Goal: Task Accomplishment & Management: Use online tool/utility

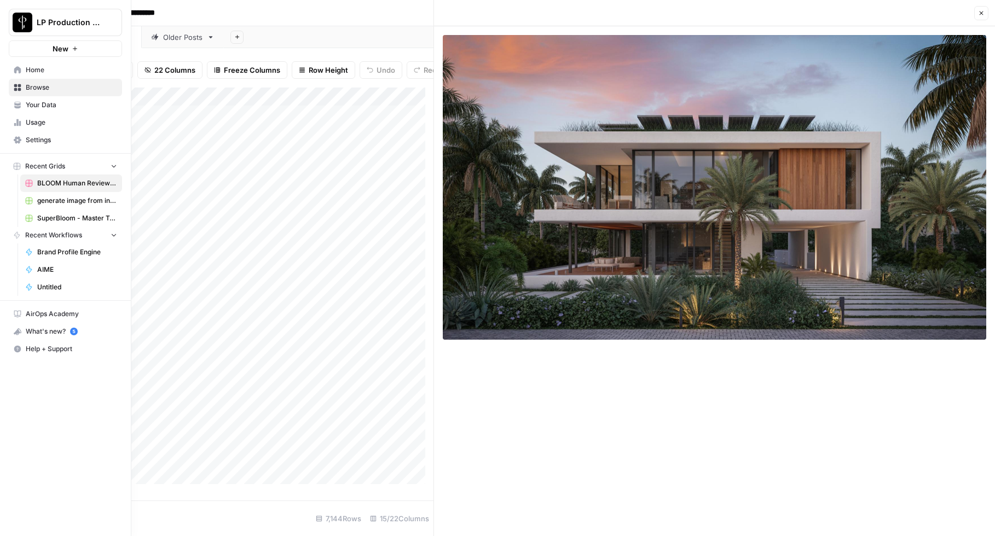
click at [33, 70] on span "Home" at bounding box center [71, 70] width 91 height 10
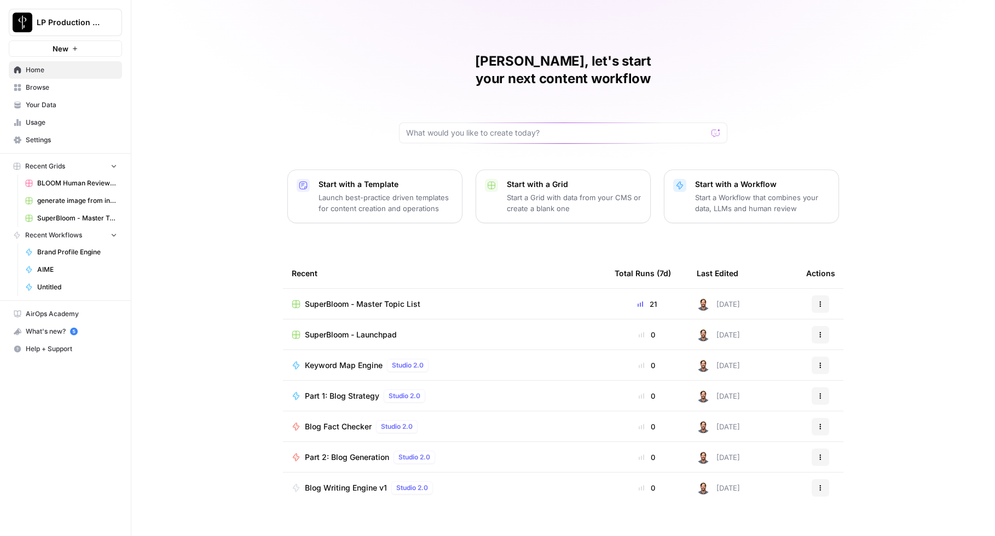
click at [62, 182] on span "BLOOM Human Review (ver2)" at bounding box center [77, 183] width 80 height 10
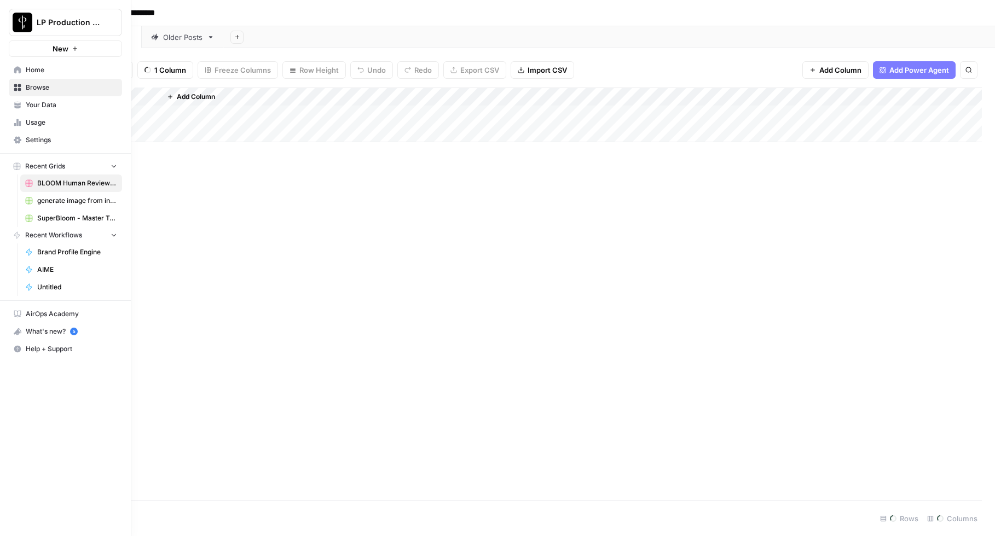
click at [22, 68] on link "Home" at bounding box center [65, 70] width 113 height 18
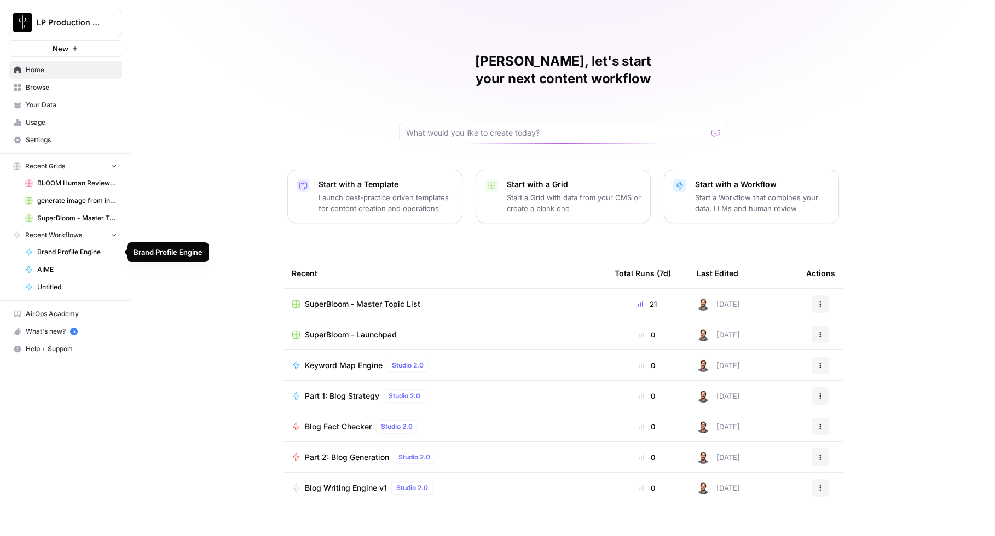
click at [59, 253] on span "Brand Profile Engine" at bounding box center [77, 252] width 80 height 10
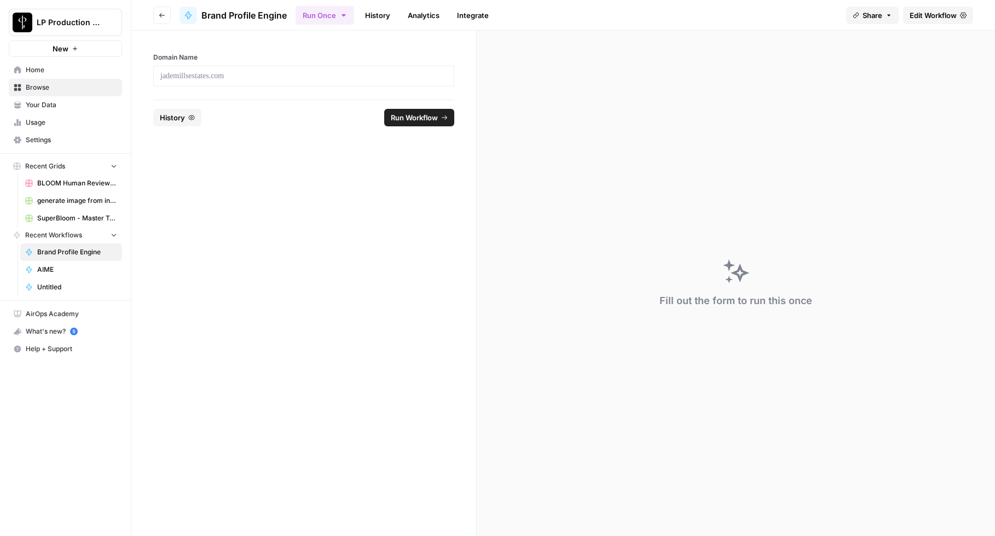
click at [174, 117] on span "History" at bounding box center [172, 117] width 25 height 11
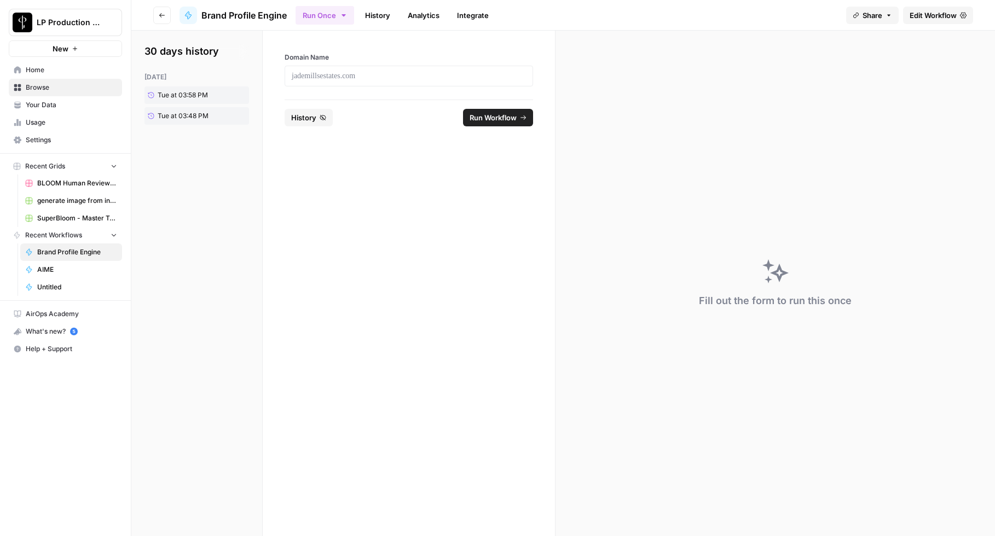
click at [376, 12] on link "History" at bounding box center [378, 16] width 38 height 18
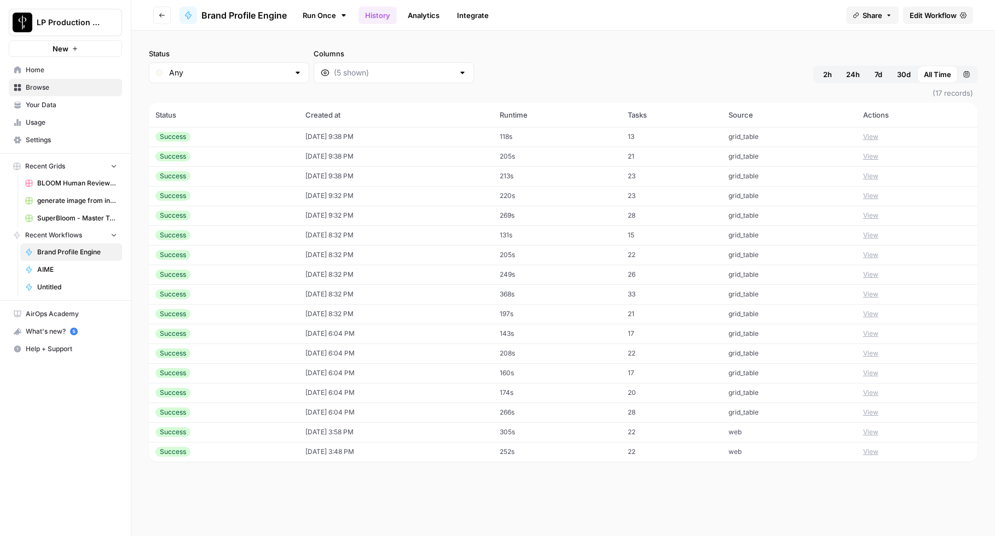
click at [879, 137] on button "View" at bounding box center [870, 137] width 15 height 10
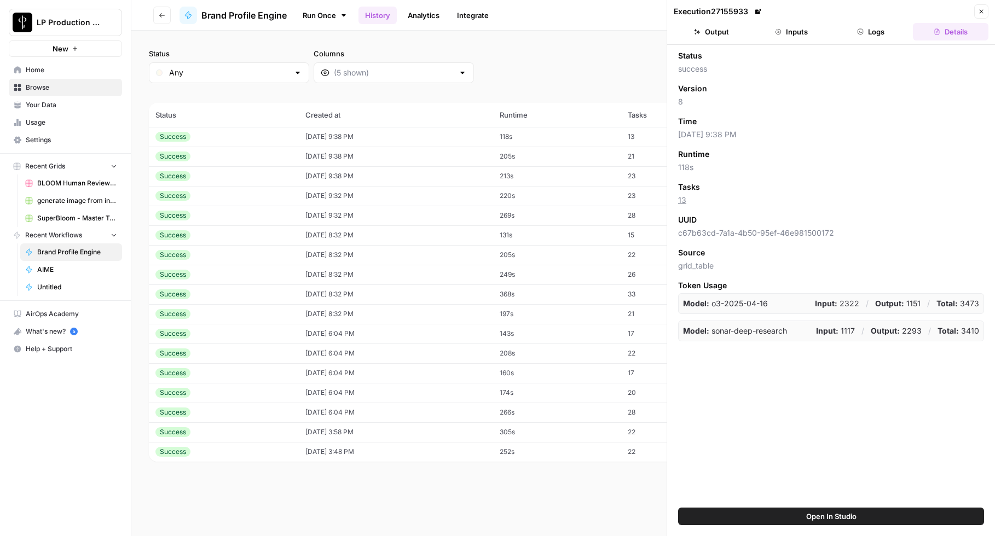
click at [862, 413] on div "Status success Version 8 Time [DATE] 9:38 PM Runtime 118s Tasks 13 UUID c67b63c…" at bounding box center [831, 276] width 328 height 463
click at [982, 12] on icon "button" at bounding box center [982, 12] width 4 height 4
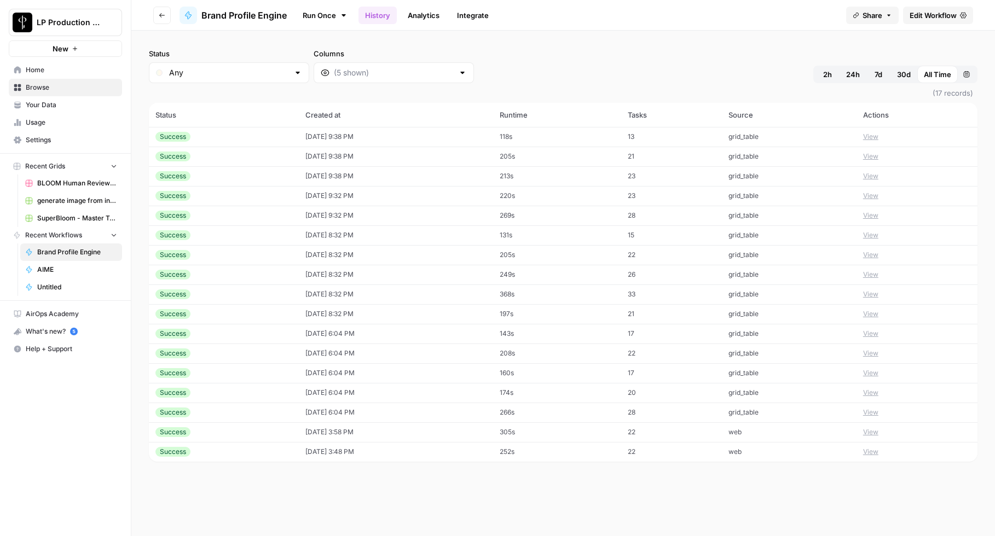
click at [557, 67] on div "Status Any Columns 2h 24h 7d 30d All Time Custom range" at bounding box center [563, 65] width 829 height 35
click at [576, 39] on div "Status Any Columns 2h 24h 7d 30d All Time Custom range (17 records) Status Crea…" at bounding box center [563, 284] width 864 height 506
click at [165, 14] on icon "button" at bounding box center [162, 15] width 7 height 7
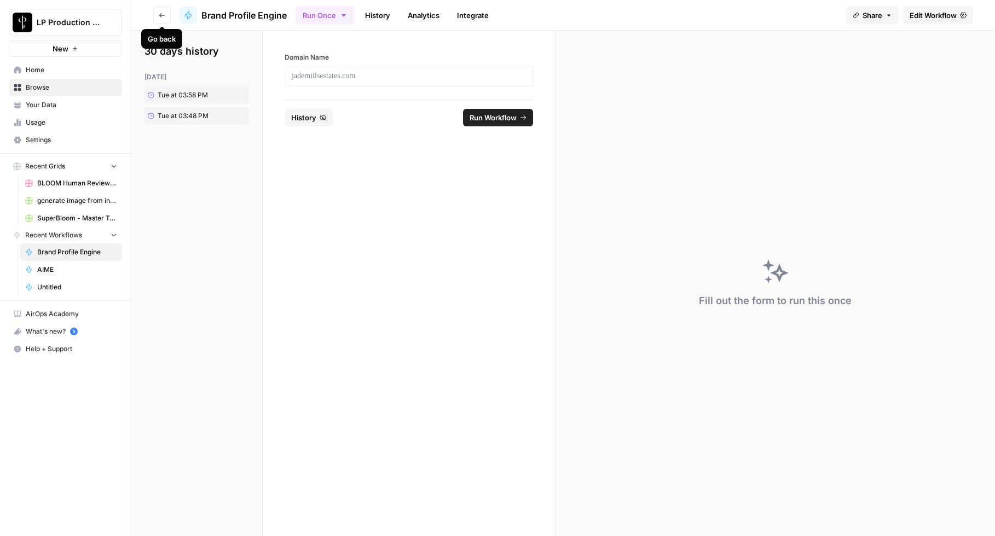
click at [164, 15] on icon "button" at bounding box center [161, 15] width 5 height 4
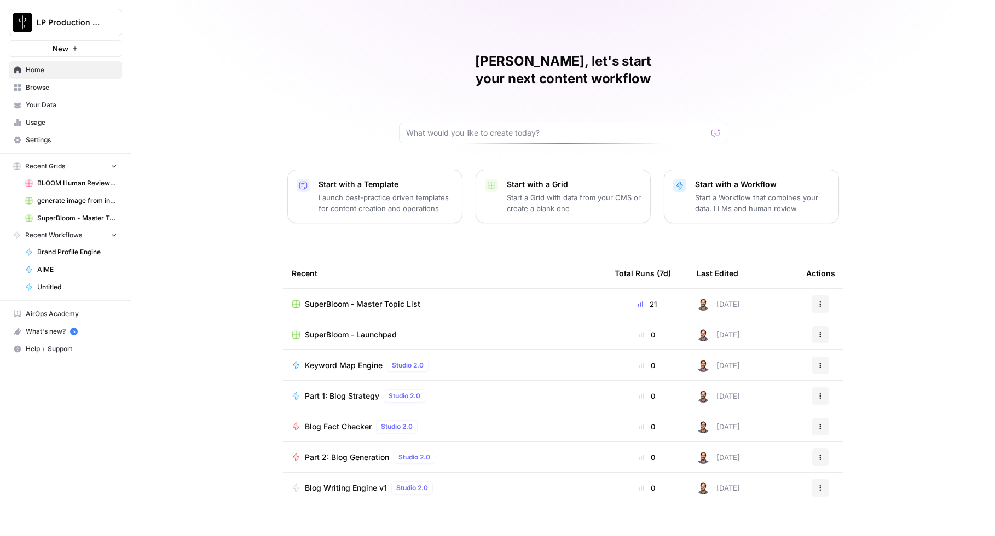
click at [39, 85] on span "Browse" at bounding box center [71, 88] width 91 height 10
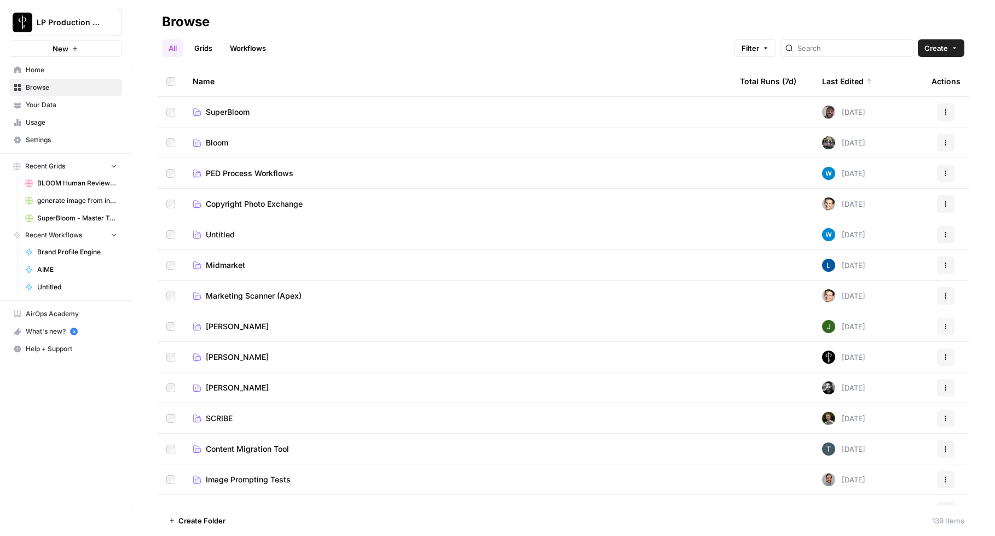
click at [221, 112] on span "SuperBloom" at bounding box center [228, 112] width 44 height 11
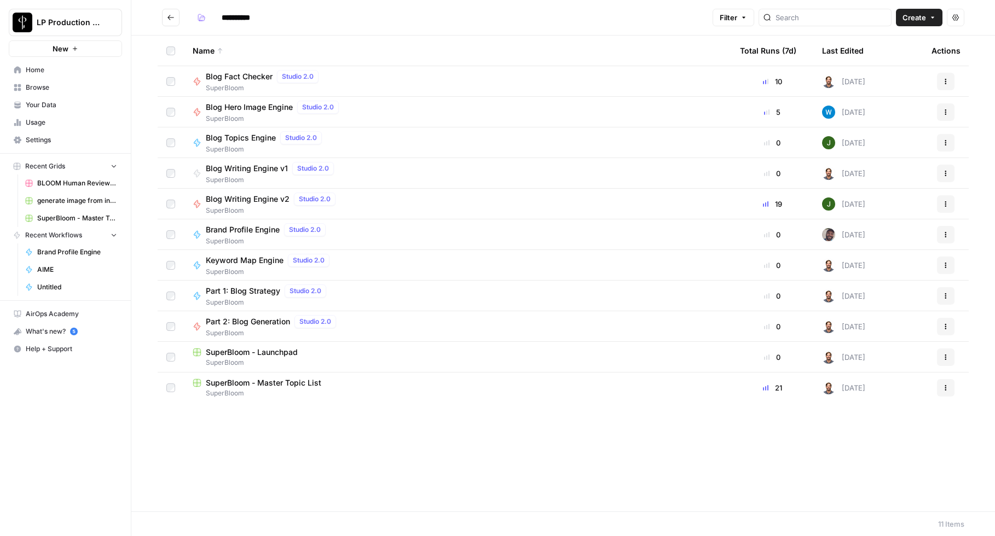
click at [243, 294] on span "Part 1: Blog Strategy" at bounding box center [243, 291] width 74 height 11
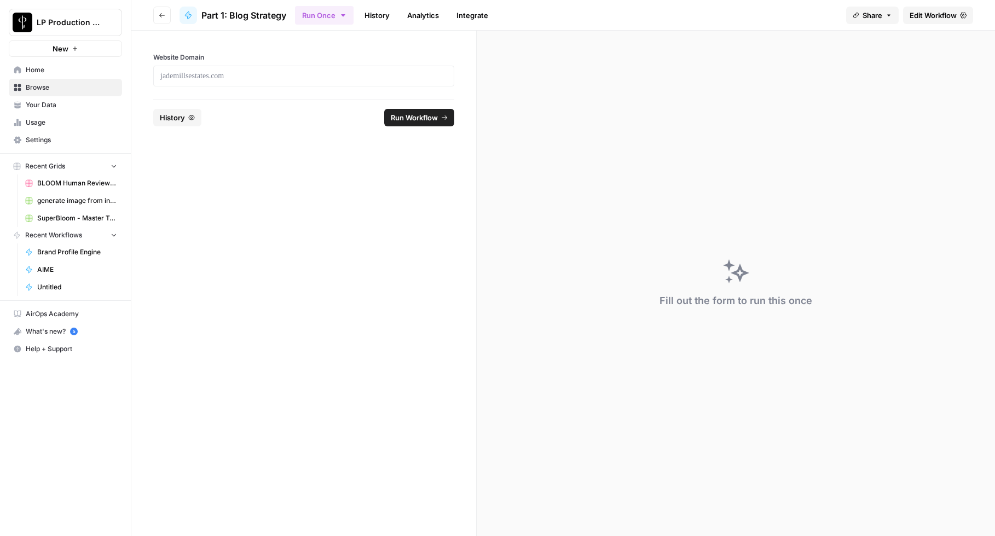
click at [371, 14] on link "History" at bounding box center [377, 16] width 38 height 18
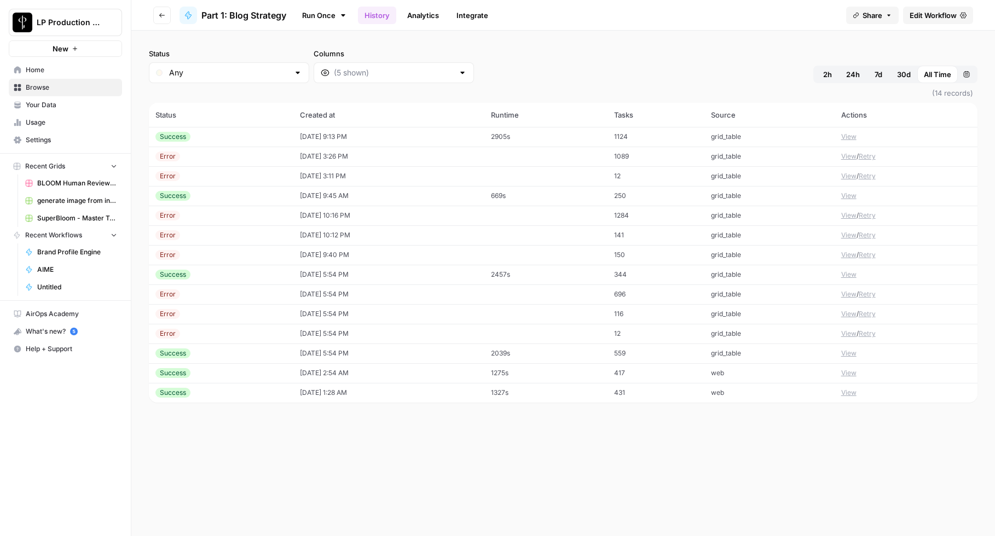
click at [848, 136] on button "View" at bounding box center [848, 137] width 15 height 10
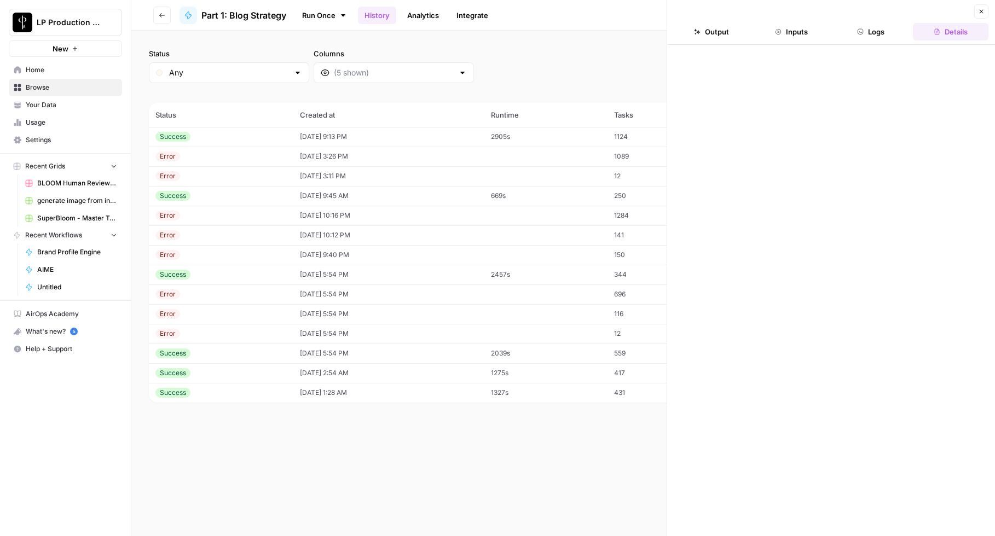
click at [869, 37] on button "Logs" at bounding box center [872, 32] width 76 height 18
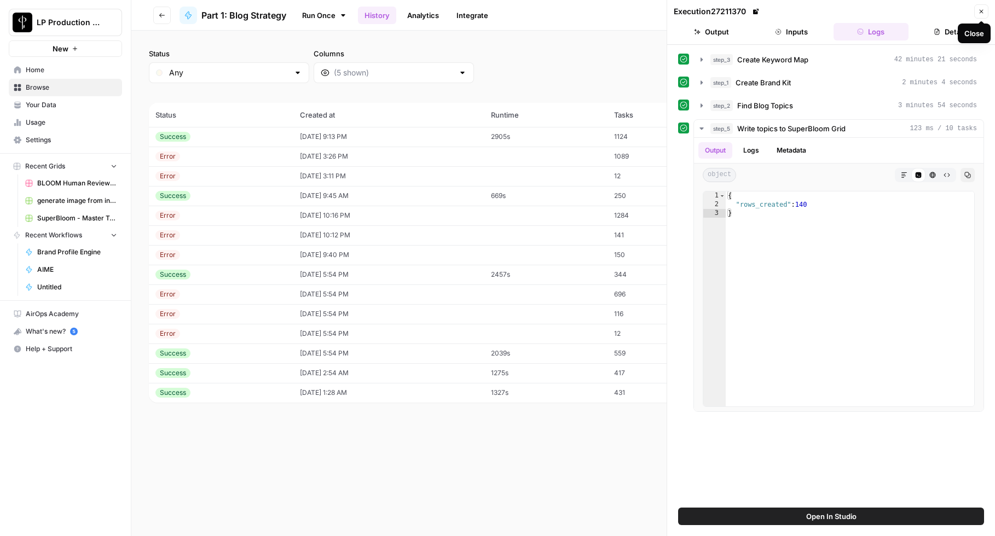
click at [980, 14] on icon "button" at bounding box center [981, 11] width 7 height 7
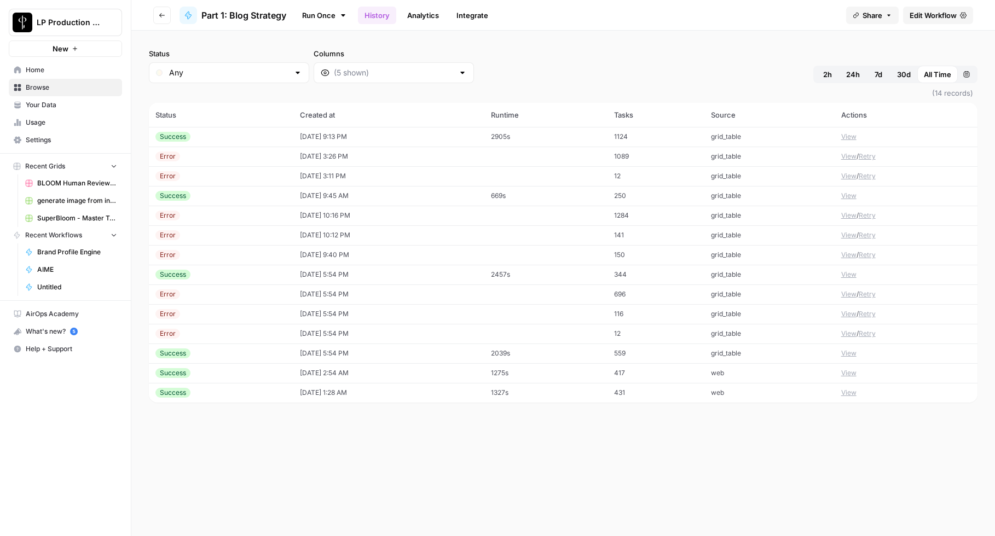
click at [850, 196] on button "View" at bounding box center [848, 196] width 15 height 10
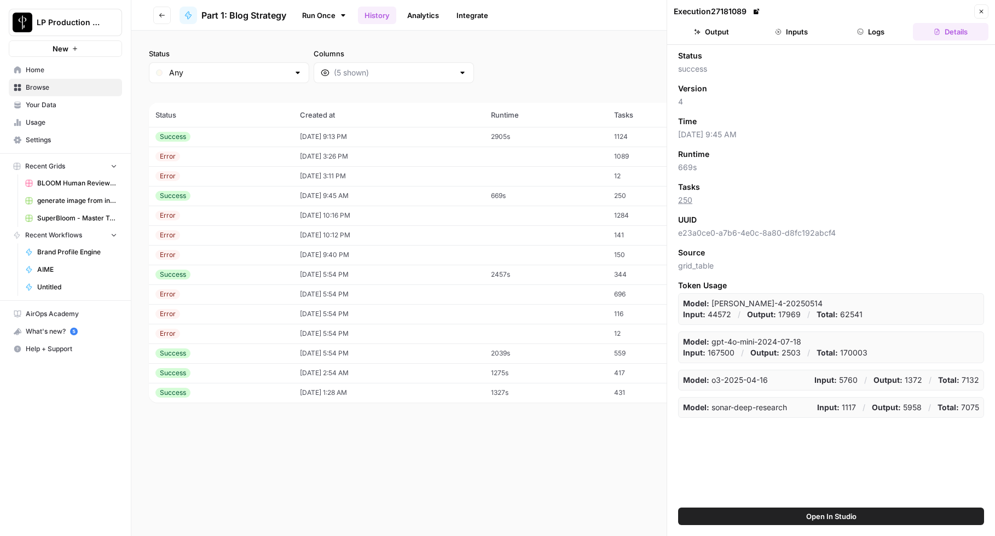
click at [866, 36] on button "Logs" at bounding box center [872, 32] width 76 height 18
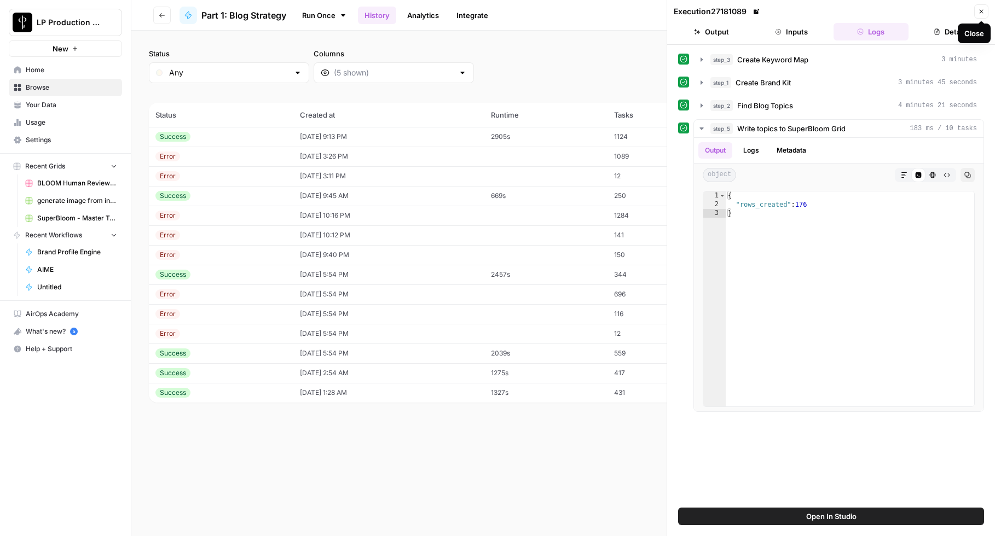
click at [982, 10] on icon "button" at bounding box center [982, 12] width 4 height 4
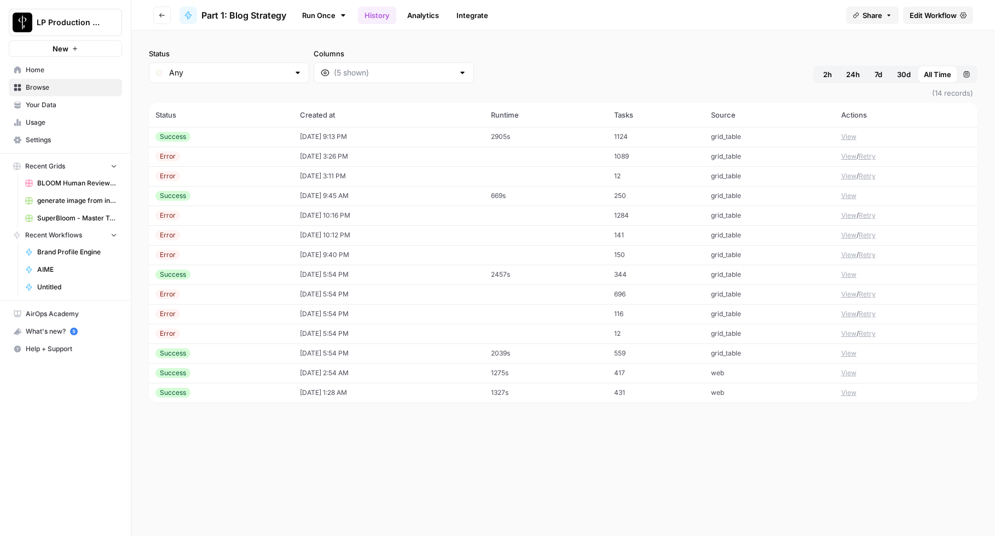
click at [849, 277] on button "View" at bounding box center [848, 275] width 15 height 10
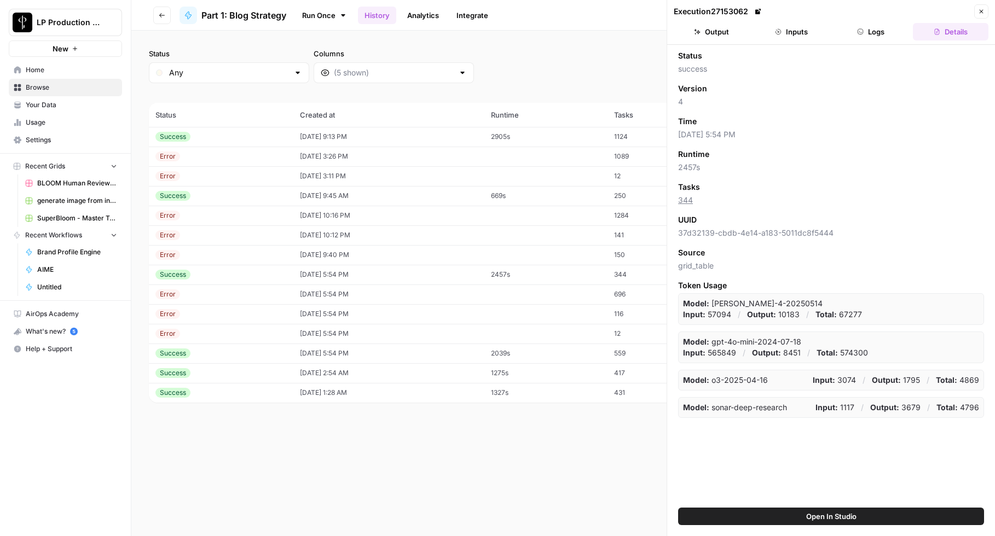
click at [872, 42] on header "Execution 27153062 Close Output Inputs Logs Details" at bounding box center [831, 22] width 328 height 45
click at [871, 36] on button "Logs" at bounding box center [872, 32] width 76 height 18
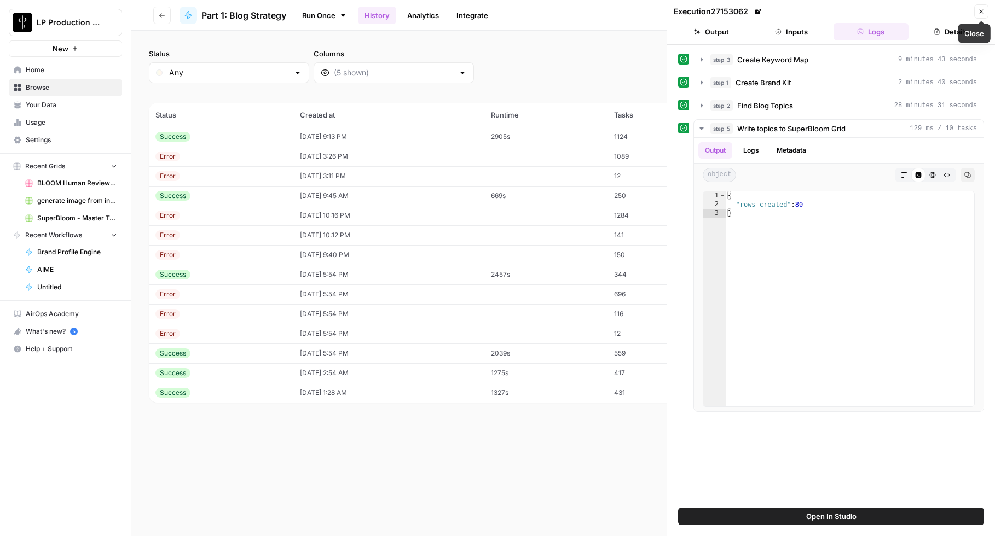
click at [984, 13] on icon "button" at bounding box center [981, 11] width 7 height 7
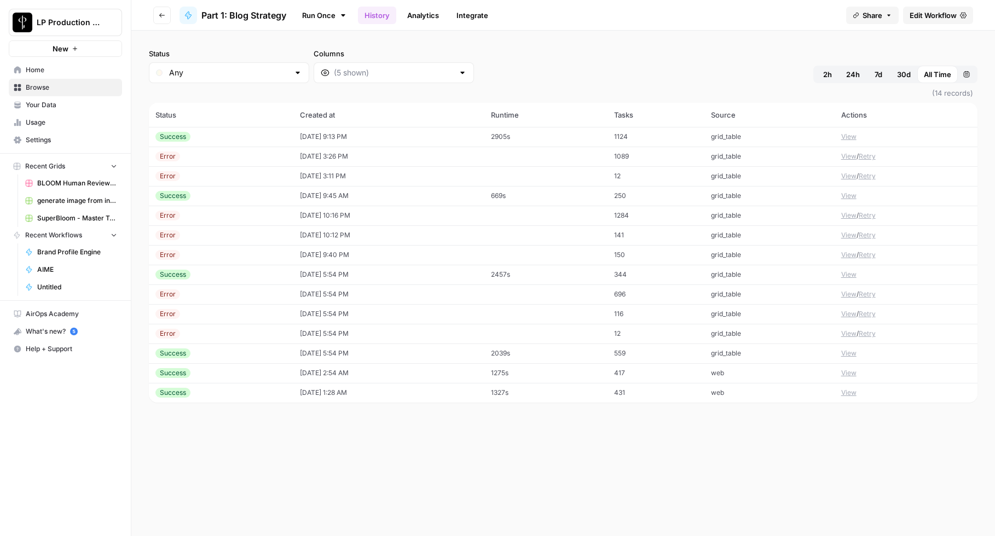
click at [851, 352] on button "View" at bounding box center [848, 354] width 15 height 10
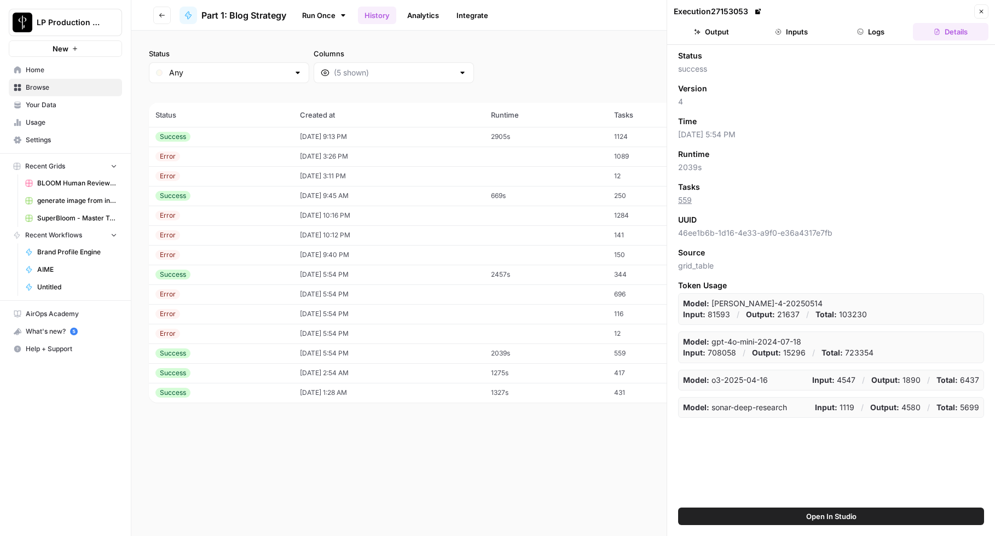
click at [874, 34] on button "Logs" at bounding box center [872, 32] width 76 height 18
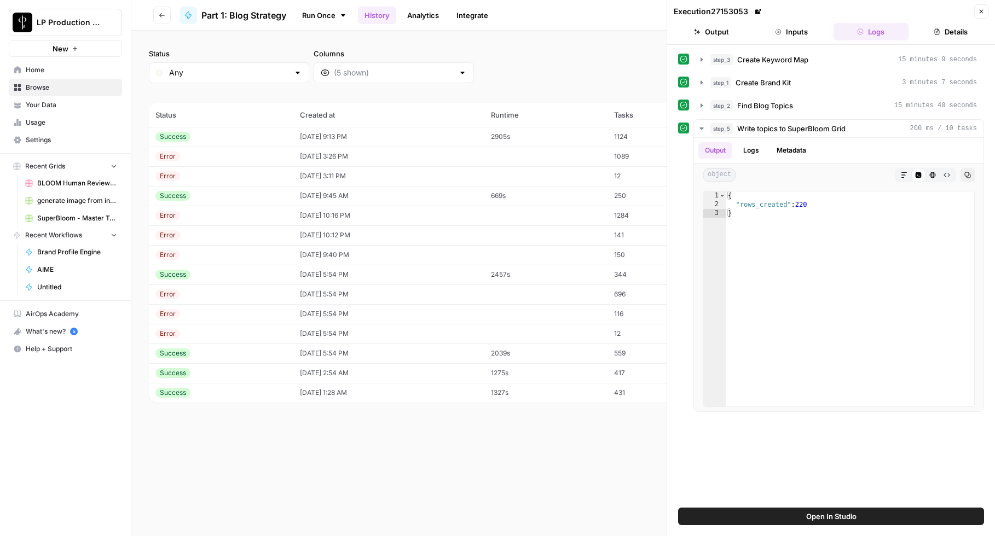
click at [980, 12] on icon "button" at bounding box center [982, 12] width 4 height 4
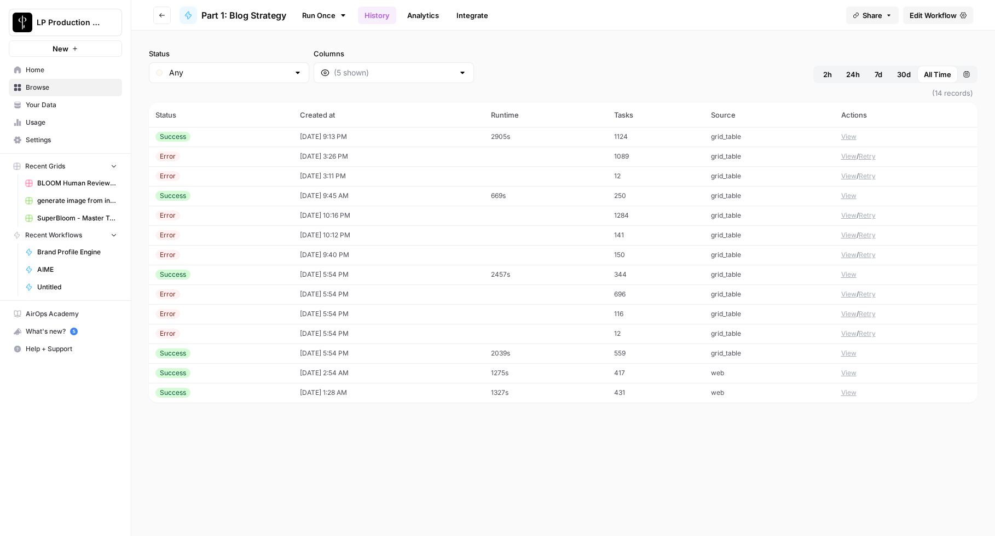
click at [851, 374] on button "View" at bounding box center [848, 373] width 15 height 10
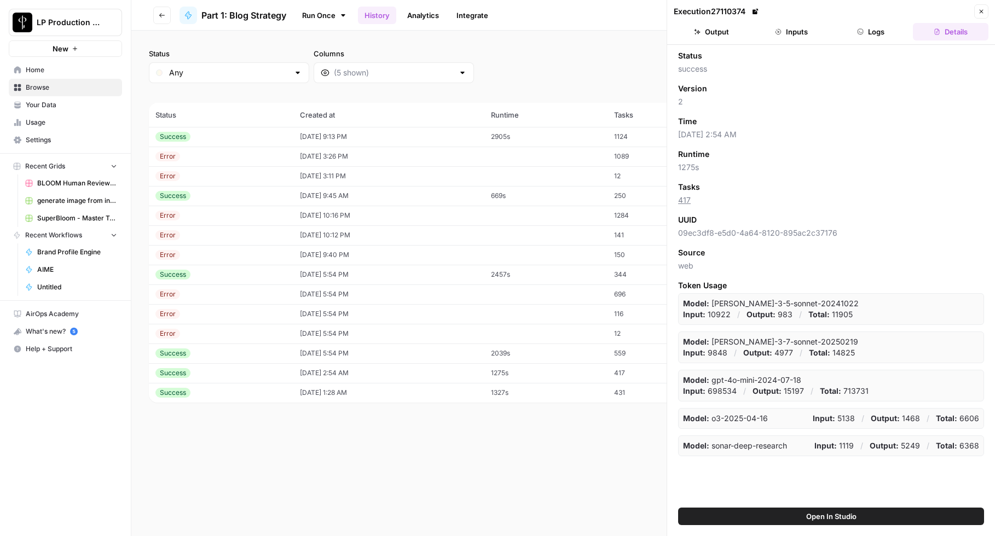
click at [867, 25] on button "Logs" at bounding box center [872, 32] width 76 height 18
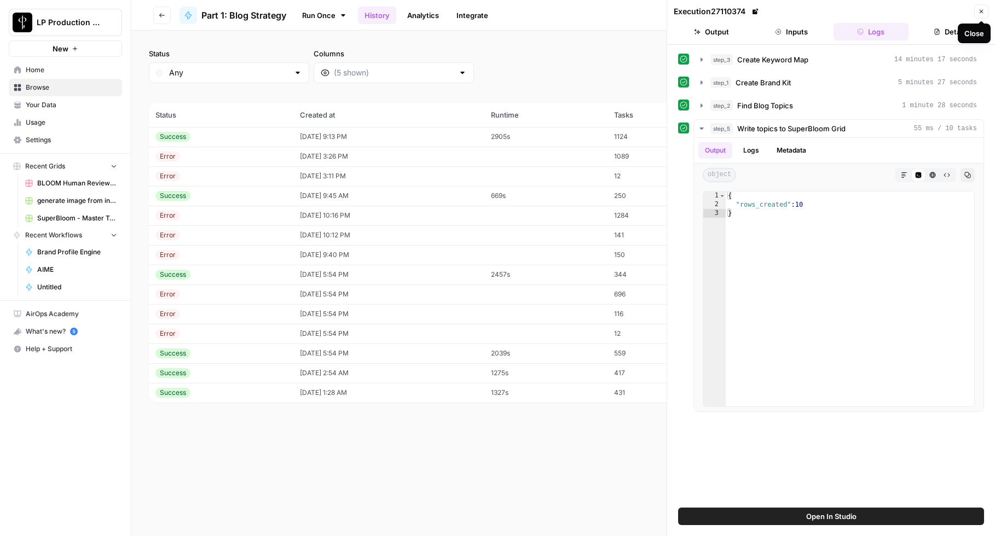
click at [982, 9] on icon "button" at bounding box center [981, 11] width 7 height 7
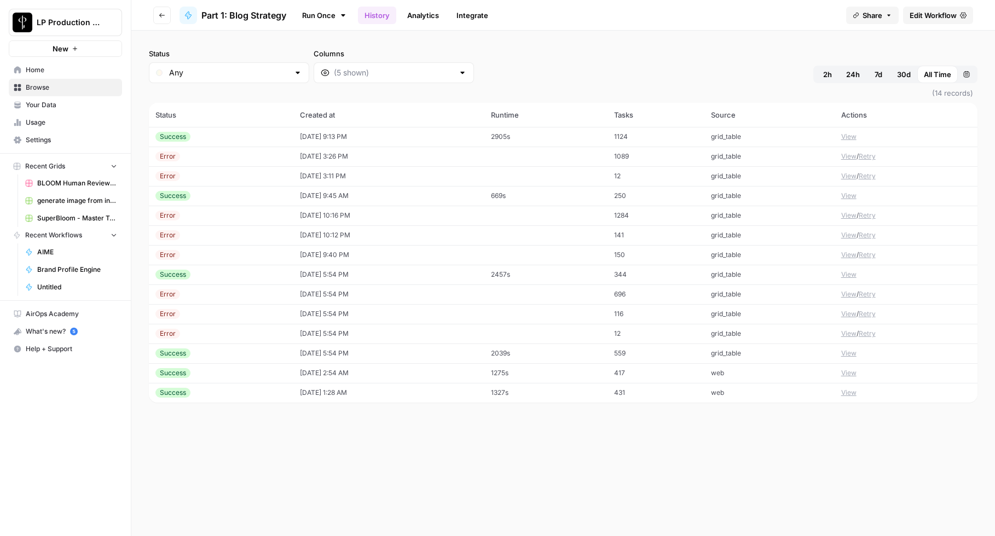
click at [937, 15] on span "Edit Workflow" at bounding box center [933, 15] width 47 height 11
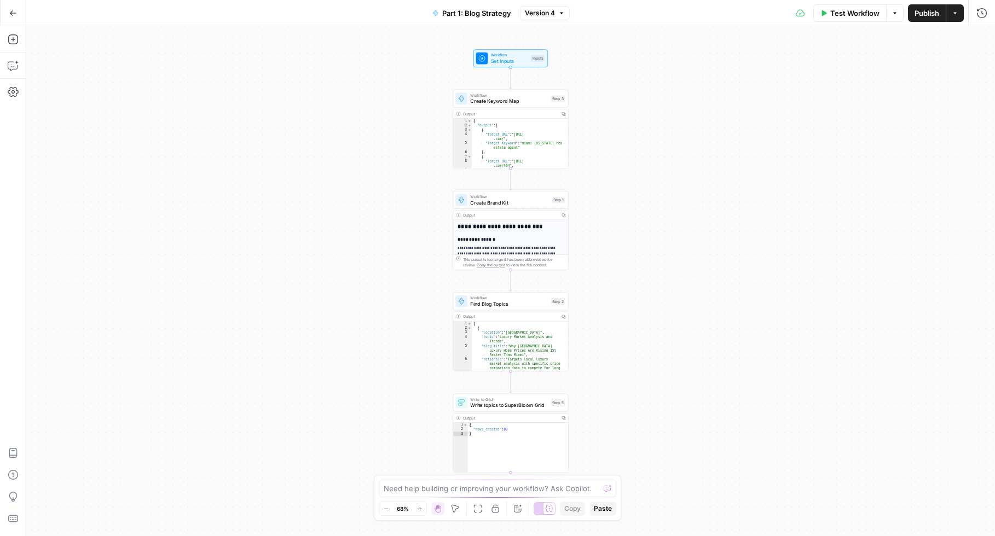
click at [17, 11] on button "Go Back" at bounding box center [13, 13] width 20 height 20
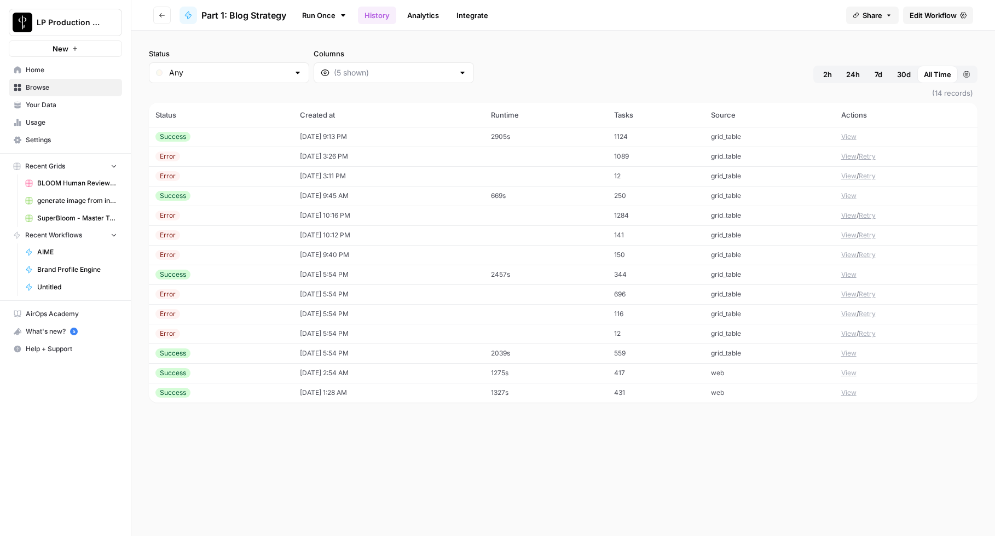
click at [160, 13] on icon "button" at bounding box center [162, 15] width 7 height 7
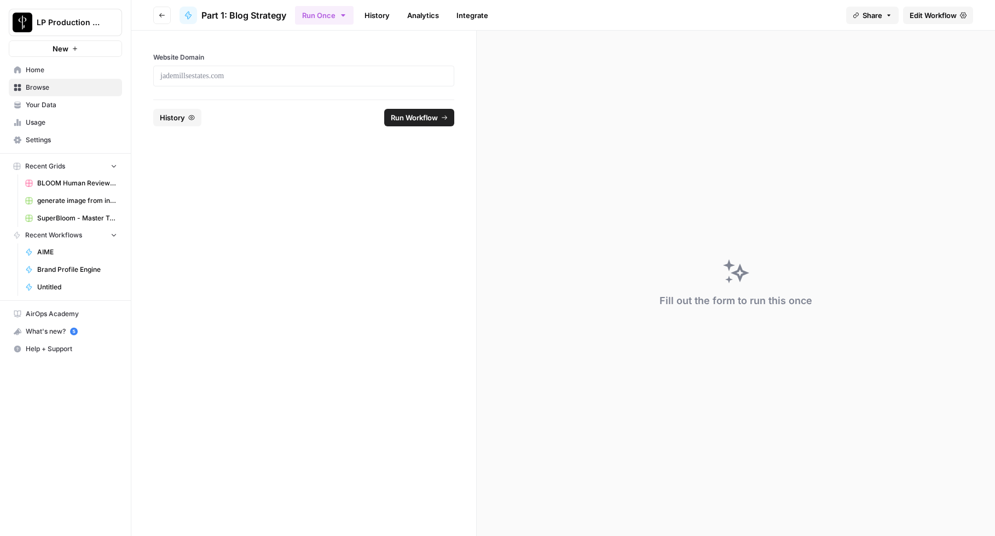
click at [160, 14] on icon "button" at bounding box center [162, 15] width 7 height 7
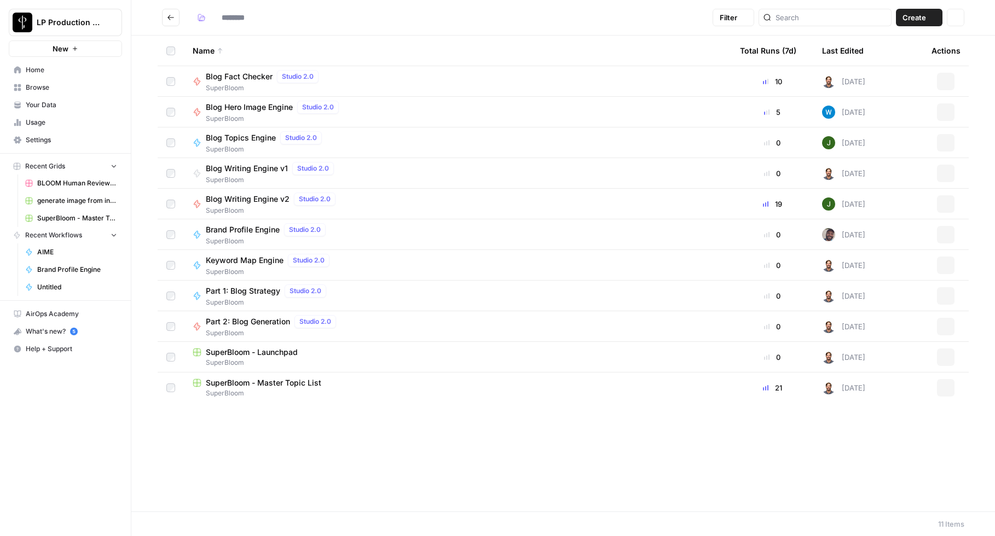
type input "**********"
click at [232, 232] on span "Brand Profile Engine" at bounding box center [243, 229] width 74 height 11
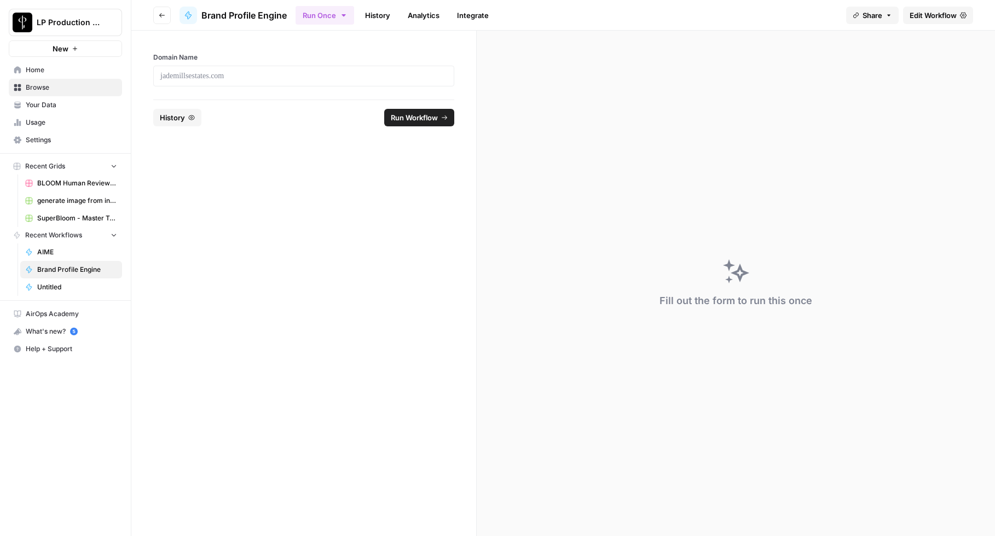
click at [942, 15] on span "Edit Workflow" at bounding box center [933, 15] width 47 height 11
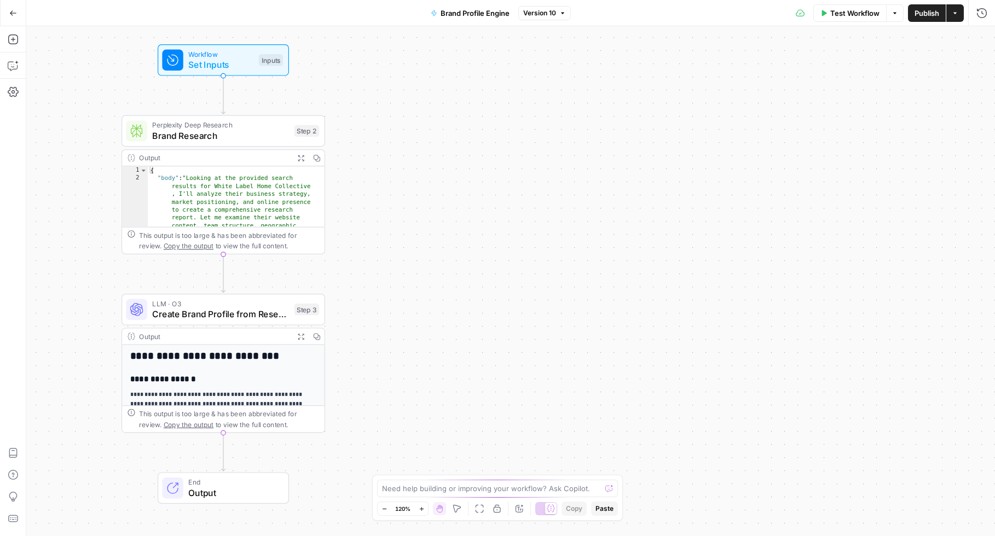
drag, startPoint x: 337, startPoint y: 321, endPoint x: 51, endPoint y: 314, distance: 285.8
click at [51, 314] on div "Workflow Set Inputs Inputs Perplexity Deep Research Brand Research Step 2 Outpu…" at bounding box center [510, 281] width 969 height 510
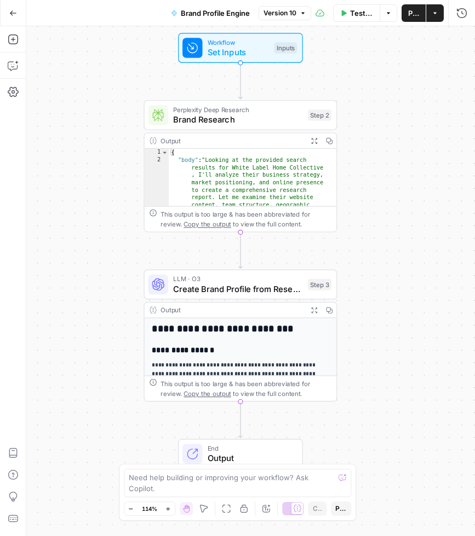
drag, startPoint x: 418, startPoint y: 367, endPoint x: 424, endPoint y: 350, distance: 18.7
click at [424, 350] on div "Workflow Set Inputs Inputs Perplexity Deep Research Brand Research Step 2 Outpu…" at bounding box center [250, 281] width 448 height 510
click at [434, 335] on div "Workflow Set Inputs Inputs Perplexity Deep Research Brand Research Step 2 Outpu…" at bounding box center [250, 281] width 448 height 510
click at [401, 303] on div "Workflow Set Inputs Inputs Perplexity Deep Research Brand Research Step 2 Outpu…" at bounding box center [250, 281] width 448 height 510
click at [239, 454] on span "Output" at bounding box center [249, 458] width 85 height 13
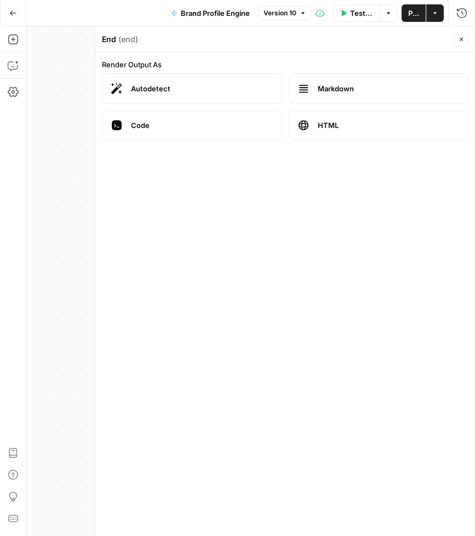
click at [456, 41] on button "Close" at bounding box center [461, 39] width 14 height 14
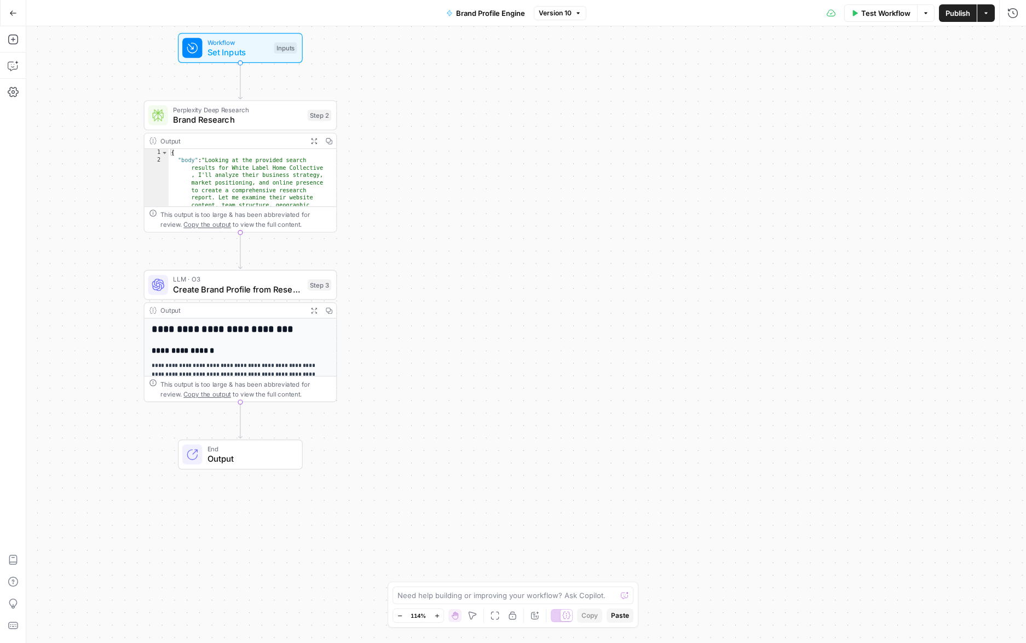
click at [14, 11] on icon "button" at bounding box center [13, 13] width 8 height 8
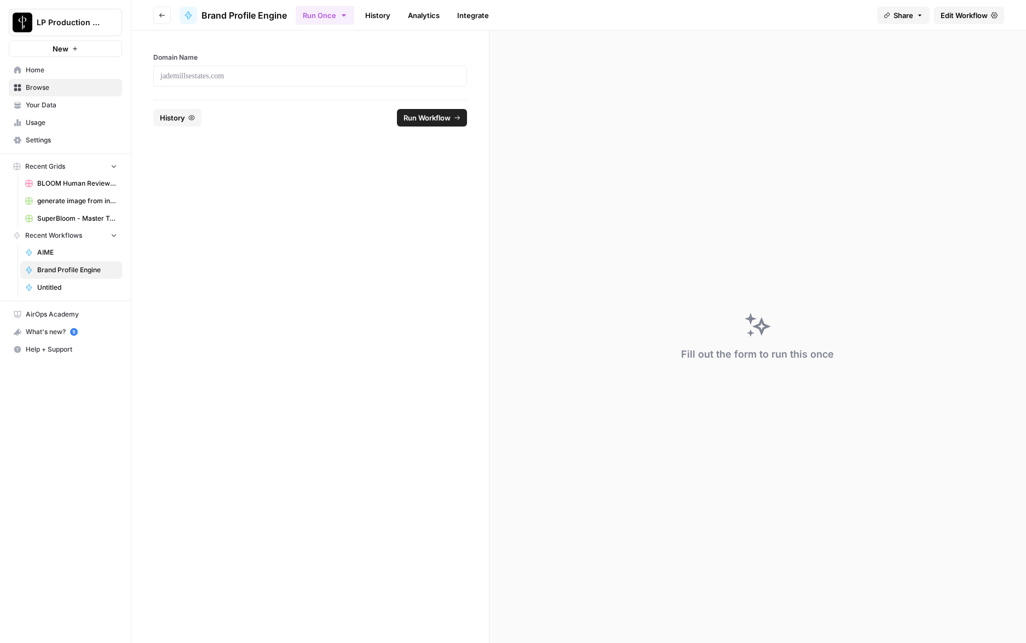
click at [164, 15] on icon "button" at bounding box center [161, 15] width 5 height 4
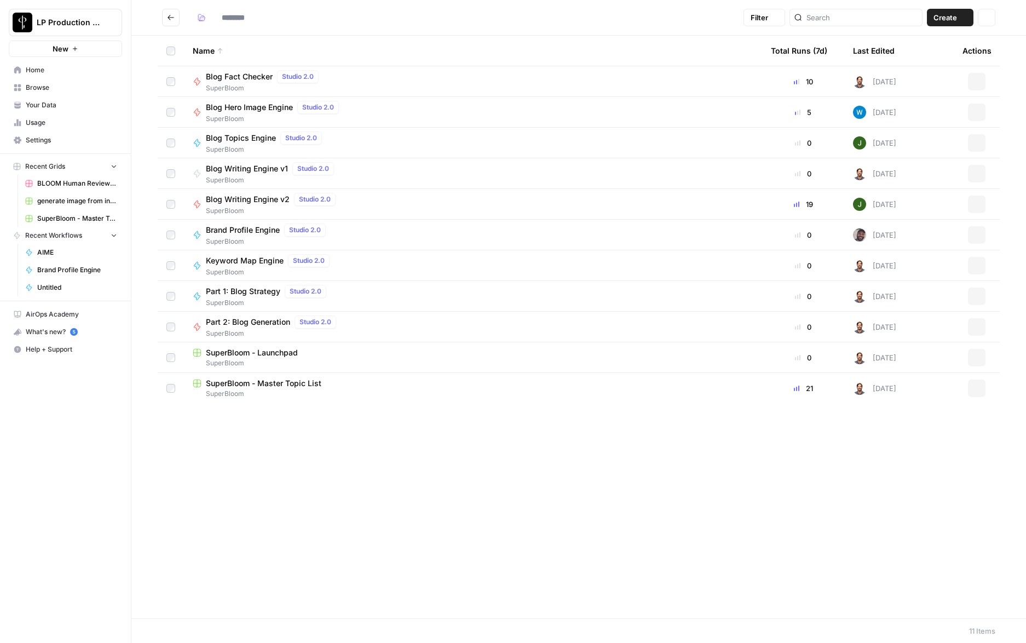
type input "**********"
click at [238, 200] on span "Blog Writing Engine v2" at bounding box center [248, 199] width 84 height 11
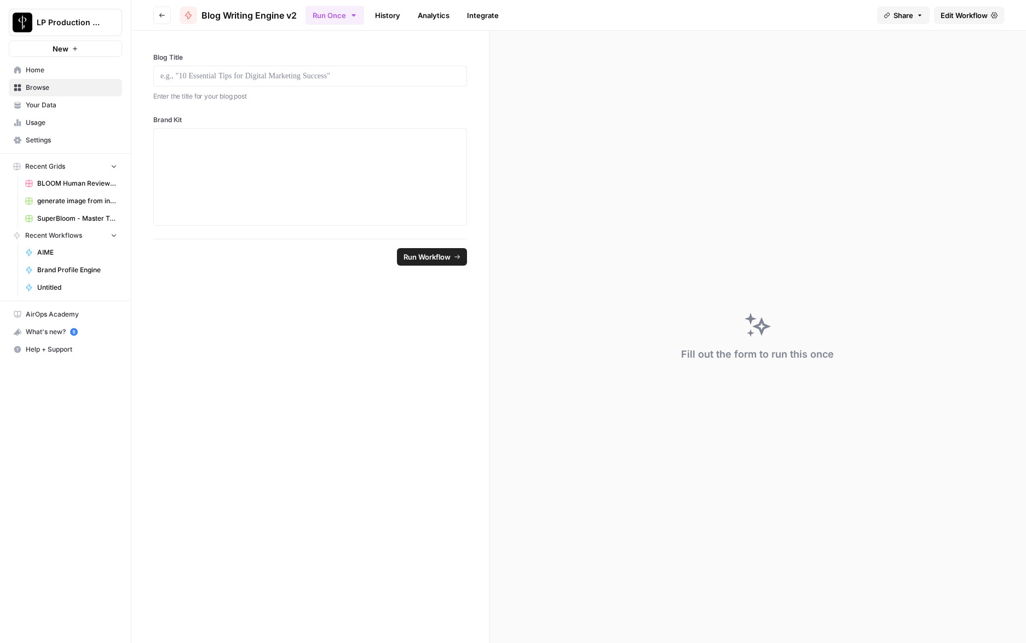
click at [968, 17] on span "Edit Workflow" at bounding box center [963, 15] width 47 height 11
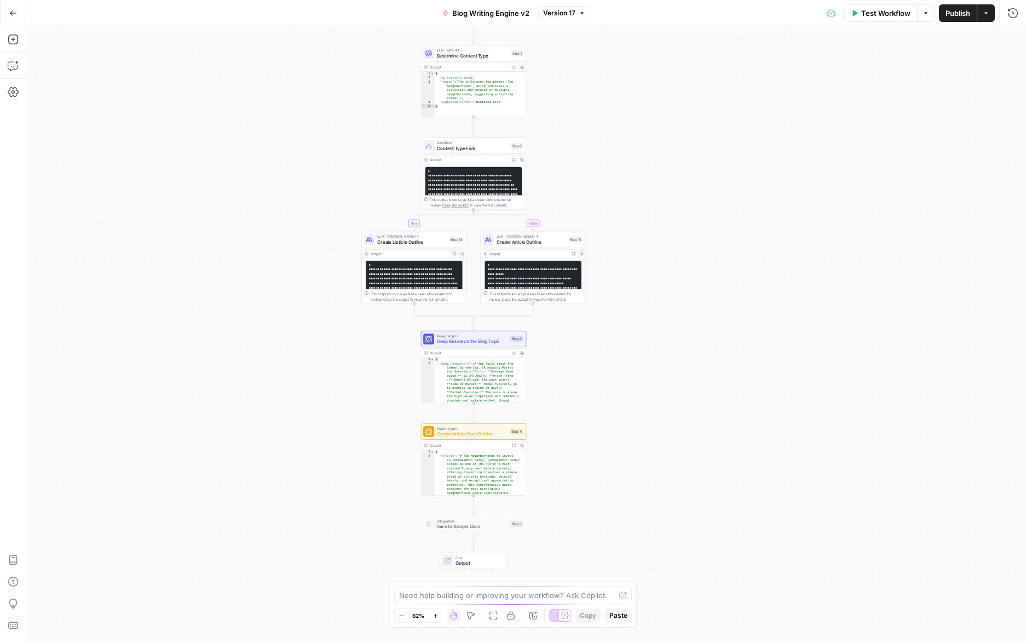
drag, startPoint x: 649, startPoint y: 451, endPoint x: 598, endPoint y: 406, distance: 67.9
click at [598, 406] on div "true false Workflow Set Inputs Inputs LLM · GPT-4.1 Determine Content Type Step…" at bounding box center [526, 334] width 1000 height 616
click at [537, 243] on span "Create Article Outline" at bounding box center [532, 242] width 70 height 7
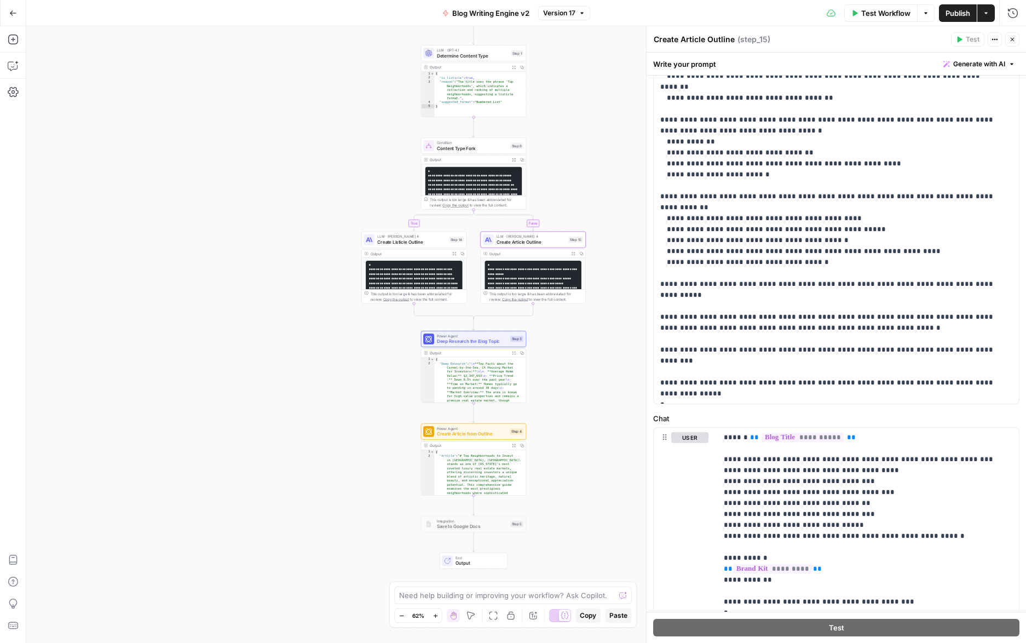
scroll to position [315, 0]
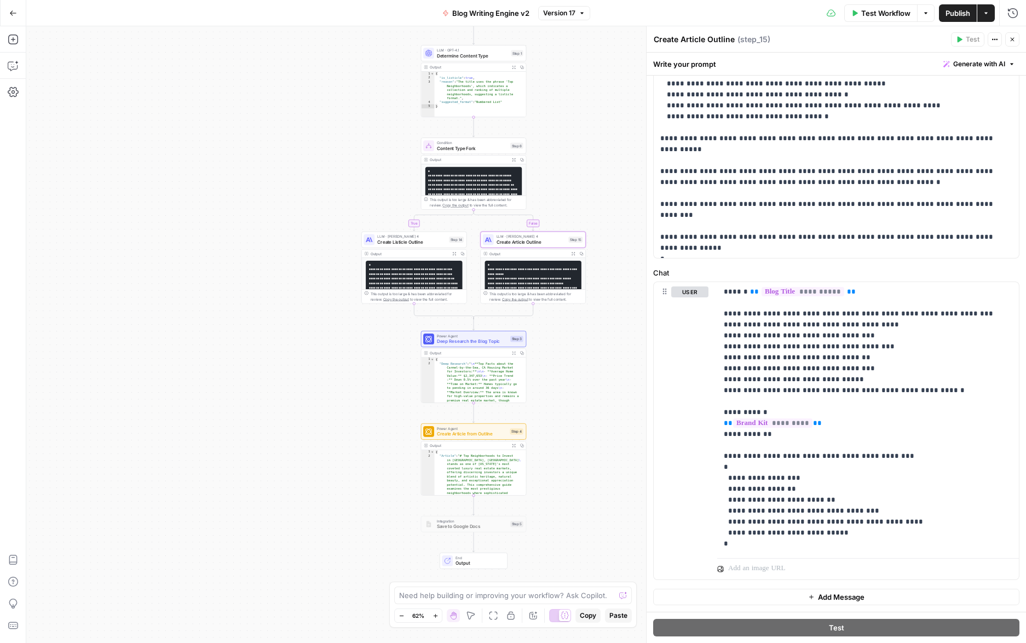
click at [16, 11] on icon "button" at bounding box center [13, 13] width 8 height 8
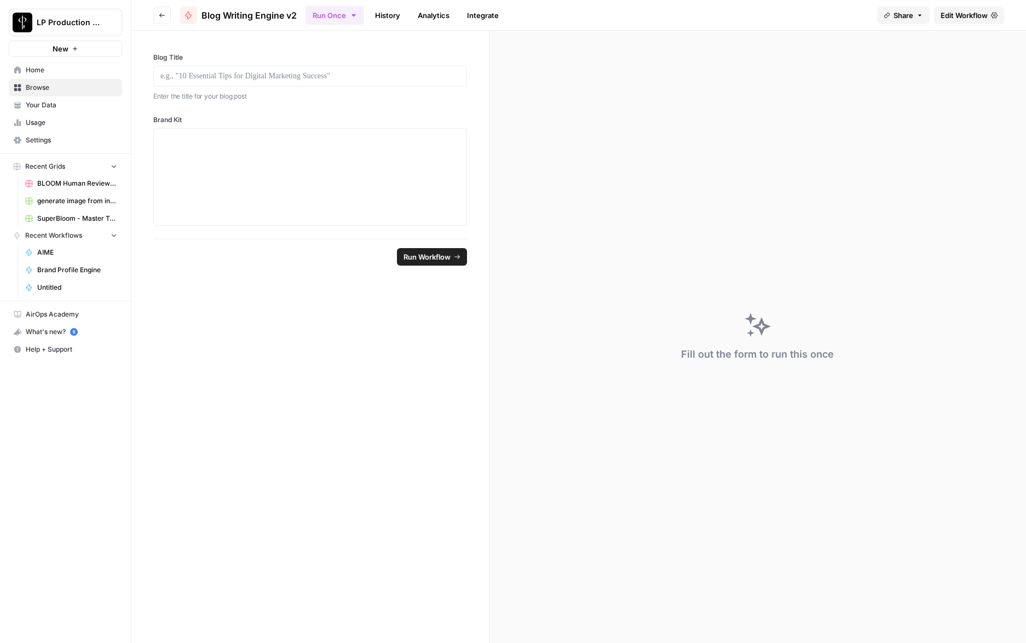
click at [165, 18] on button "Go back" at bounding box center [162, 16] width 18 height 18
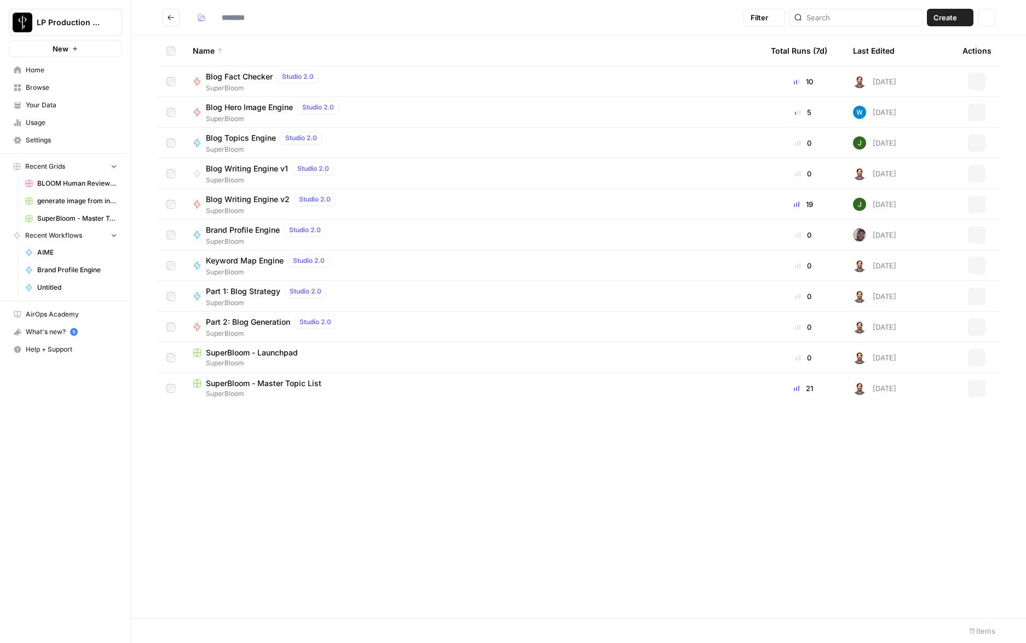
type input "**********"
click at [240, 136] on span "Blog Topics Engine" at bounding box center [241, 137] width 70 height 11
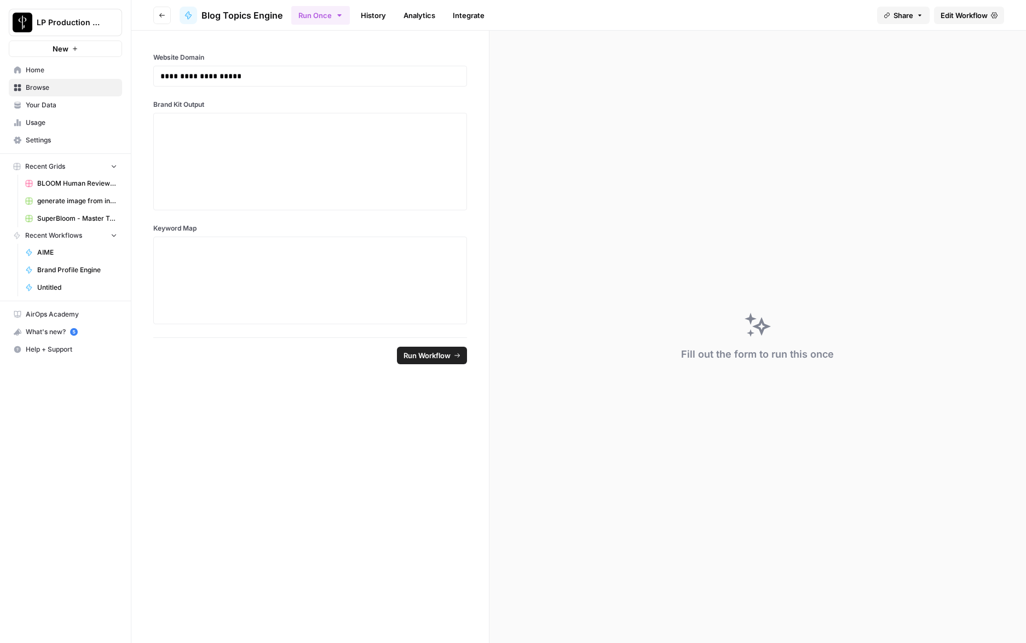
click at [979, 17] on span "Edit Workflow" at bounding box center [963, 15] width 47 height 11
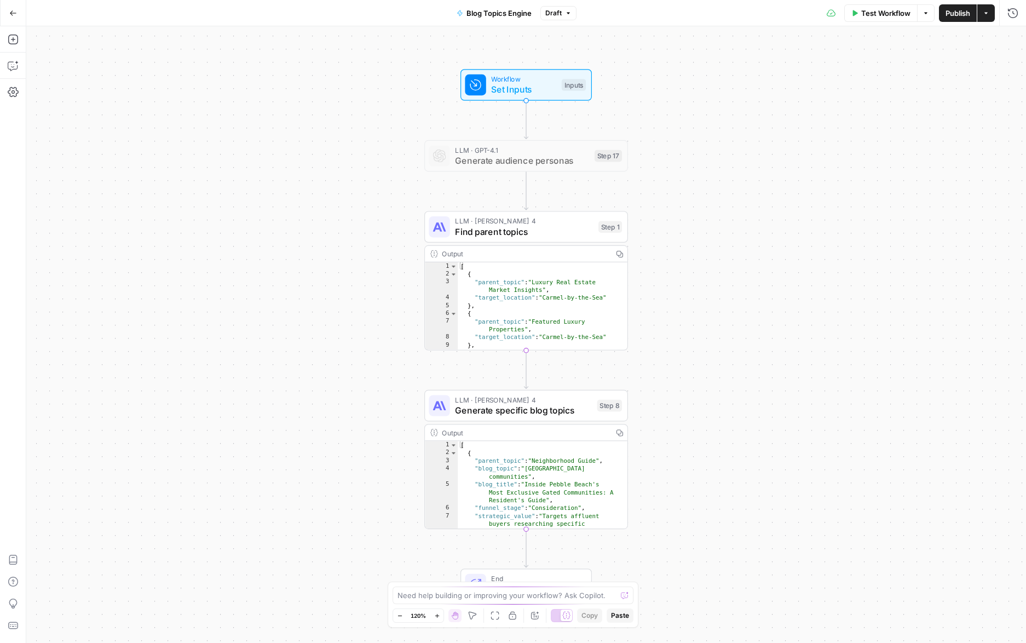
click at [482, 228] on span "Find parent topics" at bounding box center [524, 231] width 138 height 13
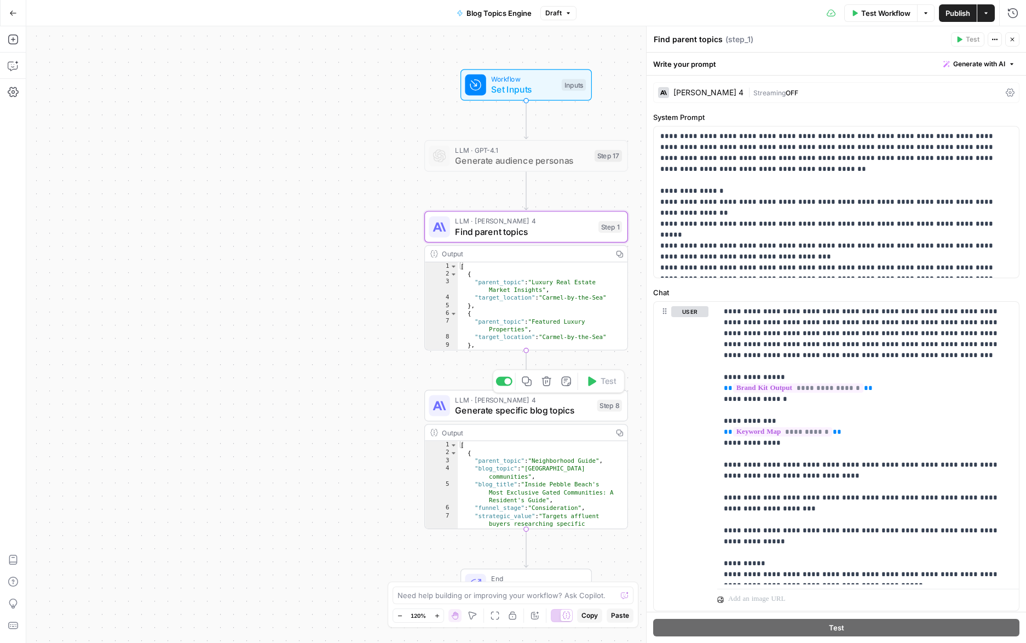
click at [540, 408] on span "Generate specific blog topics" at bounding box center [523, 409] width 137 height 13
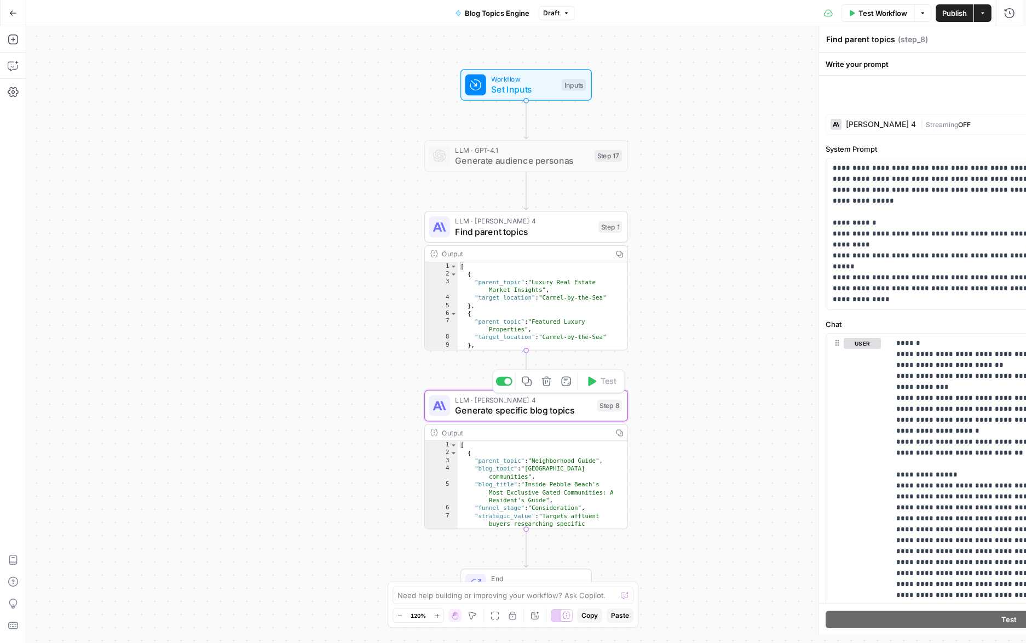
type textarea "Generate specific blog topics"
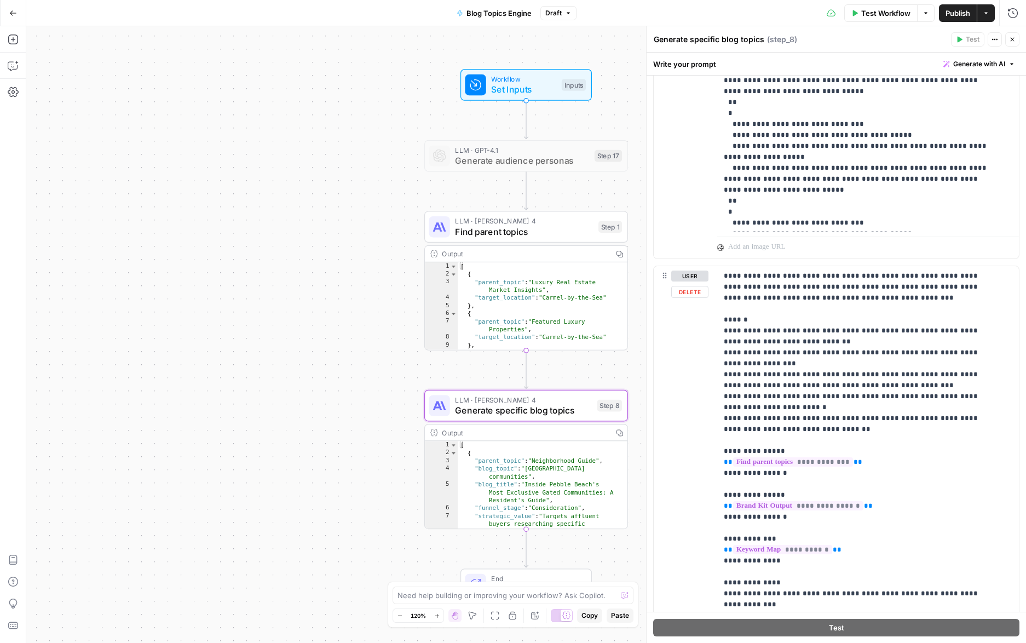
scroll to position [1064, 0]
